Goal: Complete application form: Complete application form

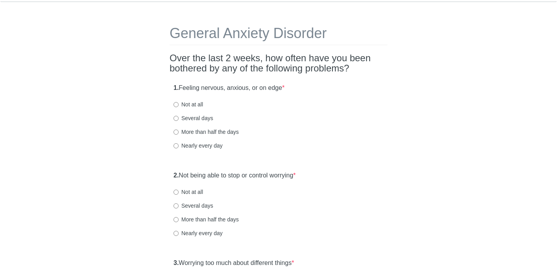
scroll to position [20, 0]
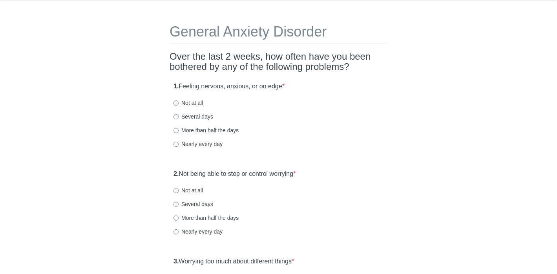
click at [198, 146] on label "Nearly every day" at bounding box center [198, 144] width 49 height 8
click at [179, 146] on input "Nearly every day" at bounding box center [176, 144] width 5 height 5
radio input "true"
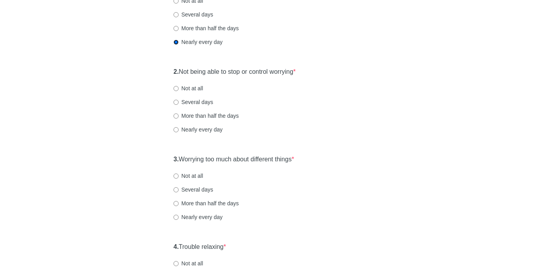
scroll to position [121, 0]
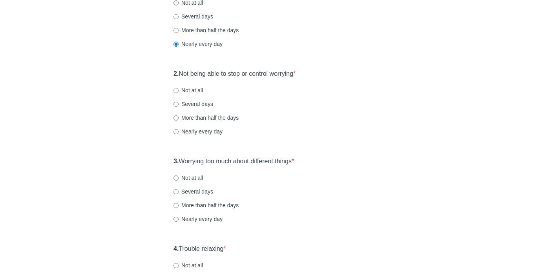
click at [212, 131] on label "Nearly every day" at bounding box center [198, 132] width 49 height 8
click at [179, 131] on input "Nearly every day" at bounding box center [176, 131] width 5 height 5
radio input "true"
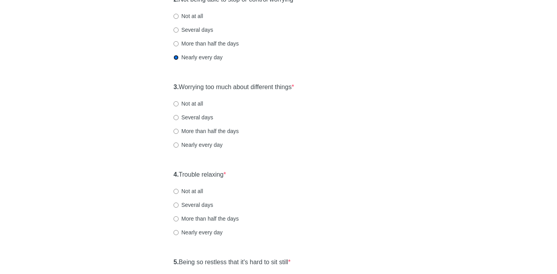
scroll to position [193, 0]
click at [205, 146] on label "Nearly every day" at bounding box center [198, 146] width 49 height 8
click at [179, 146] on input "Nearly every day" at bounding box center [176, 146] width 5 height 5
radio input "true"
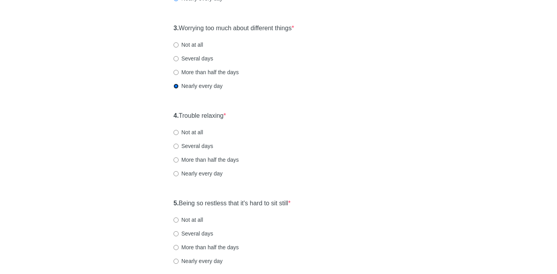
scroll to position [272, 0]
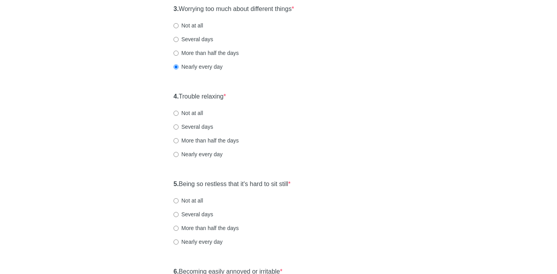
click at [216, 154] on label "Nearly every day" at bounding box center [198, 154] width 49 height 8
click at [179, 154] on input "Nearly every day" at bounding box center [176, 154] width 5 height 5
radio input "true"
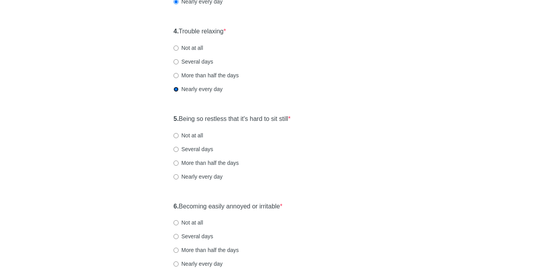
scroll to position [338, 0]
click at [206, 172] on label "Nearly every day" at bounding box center [198, 176] width 49 height 8
click at [179, 174] on input "Nearly every day" at bounding box center [176, 176] width 5 height 5
radio input "true"
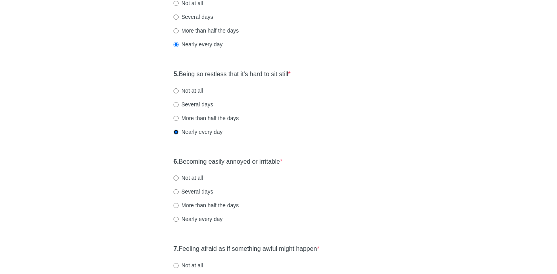
scroll to position [383, 0]
click at [203, 205] on label "More than half the days" at bounding box center [206, 205] width 65 height 8
click at [179, 205] on input "More than half the days" at bounding box center [176, 204] width 5 height 5
radio input "true"
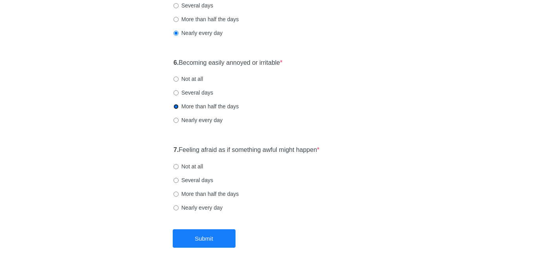
scroll to position [482, 0]
click at [206, 208] on label "Nearly every day" at bounding box center [198, 207] width 49 height 8
click at [179, 208] on input "Nearly every day" at bounding box center [176, 207] width 5 height 5
radio input "true"
click at [206, 242] on button "Submit" at bounding box center [204, 238] width 63 height 18
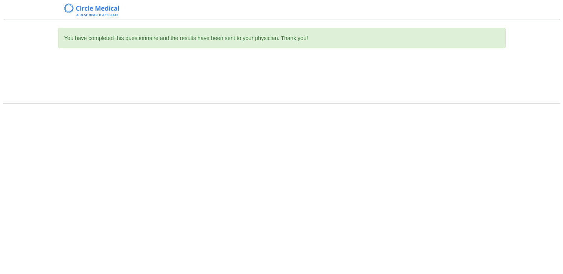
scroll to position [0, 0]
